Goal: Find specific page/section: Find specific page/section

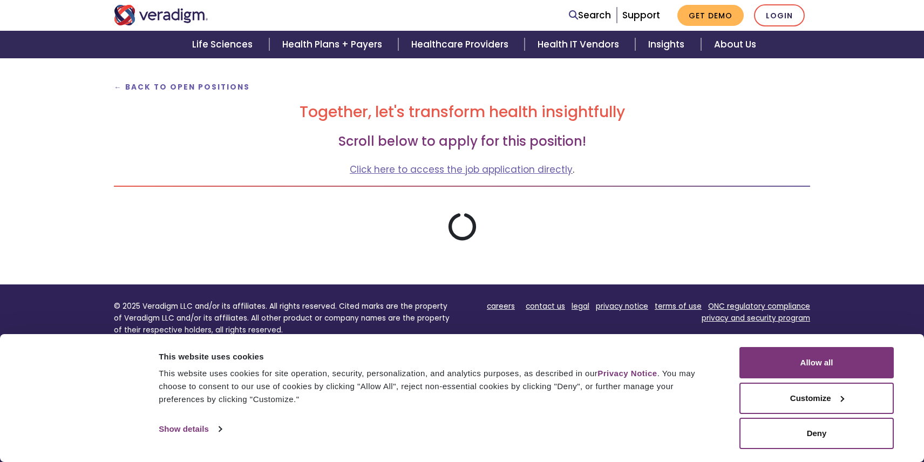
scroll to position [162, 0]
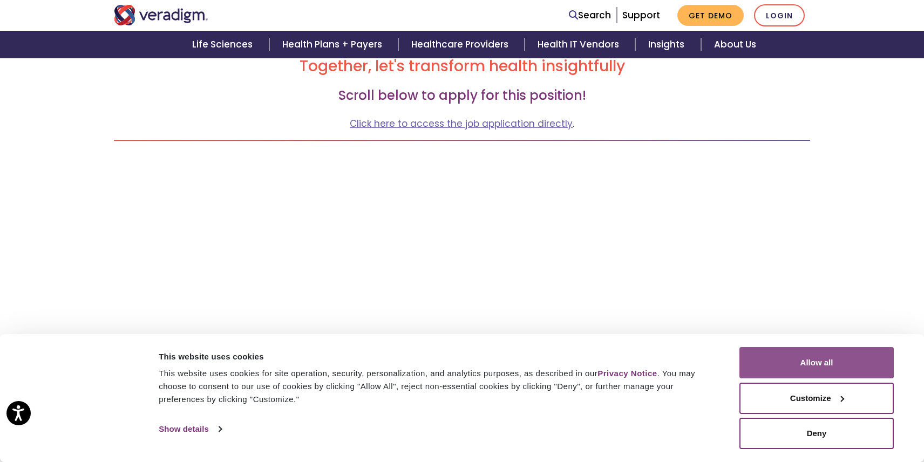
click at [811, 356] on button "Allow all" at bounding box center [817, 362] width 154 height 31
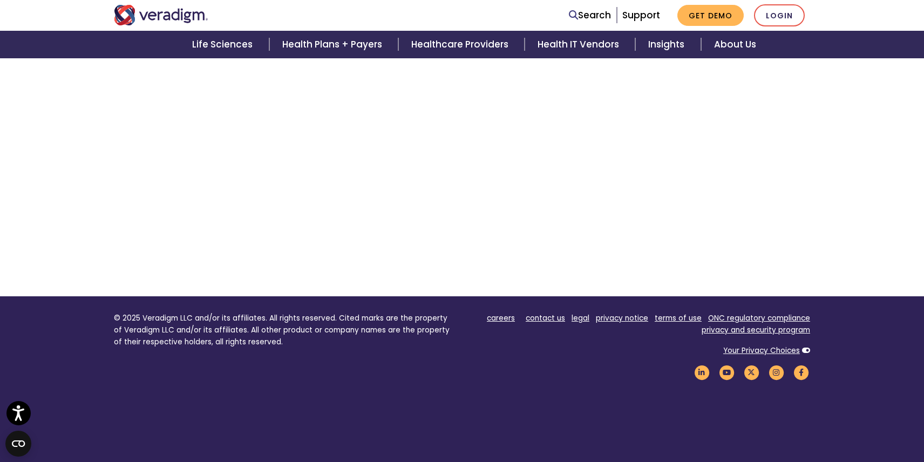
scroll to position [278, 0]
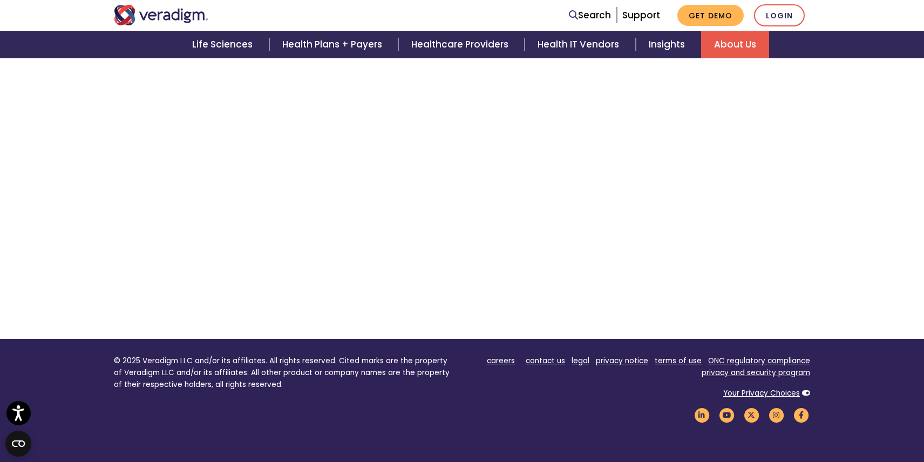
click at [736, 47] on link "About Us" at bounding box center [735, 45] width 68 height 28
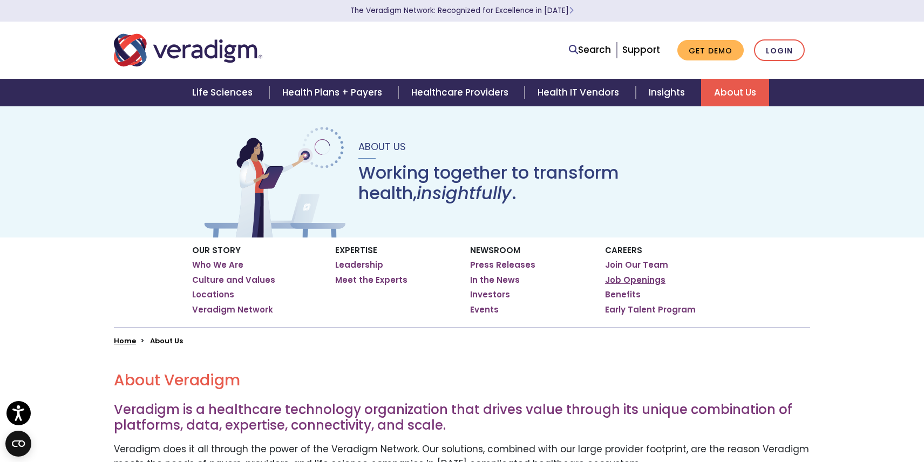
click at [634, 278] on link "Job Openings" at bounding box center [635, 280] width 60 height 11
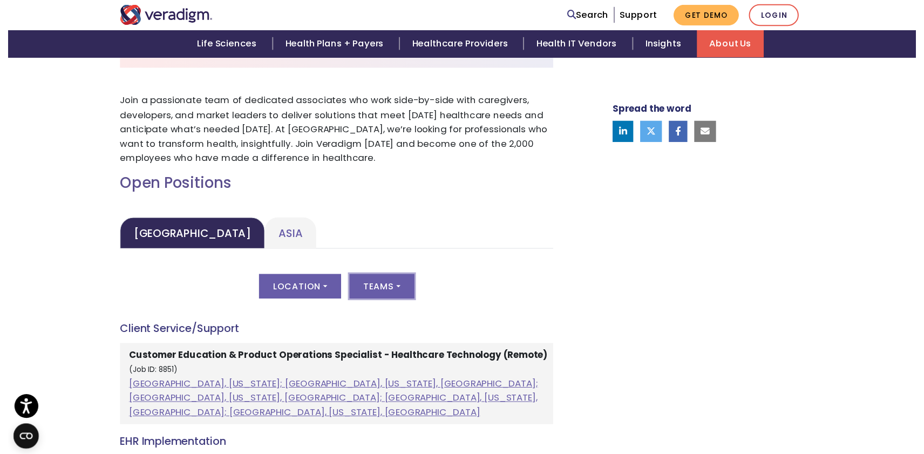
scroll to position [432, 0]
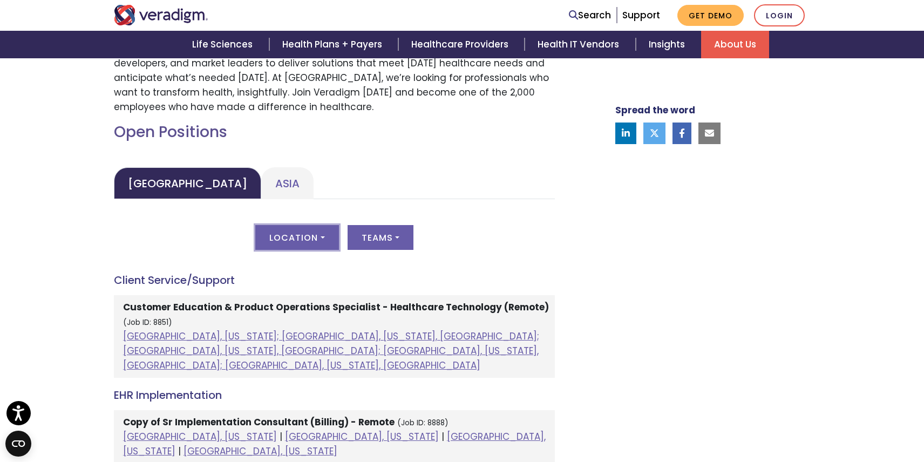
click at [321, 235] on button "Location" at bounding box center [296, 237] width 83 height 25
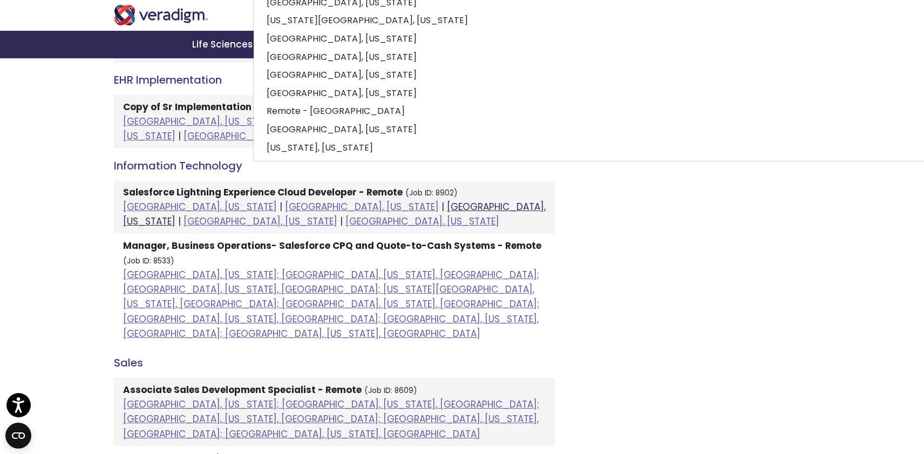
scroll to position [756, 0]
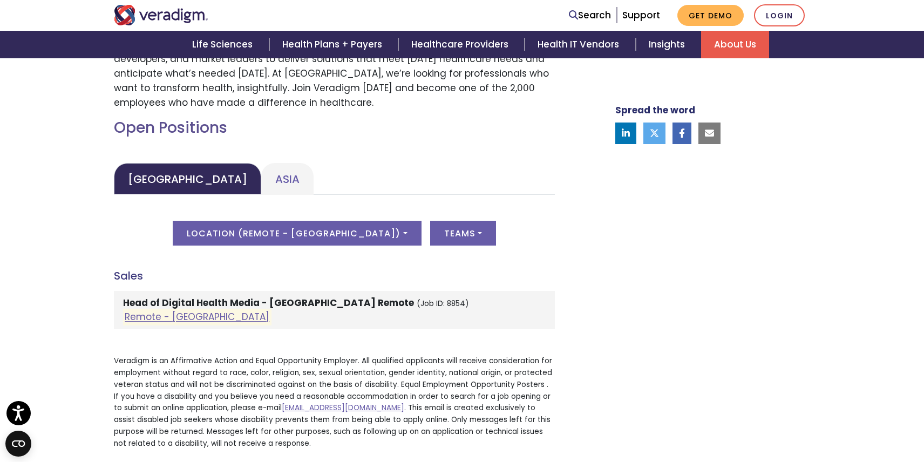
scroll to position [382, 0]
